Goal: Check status

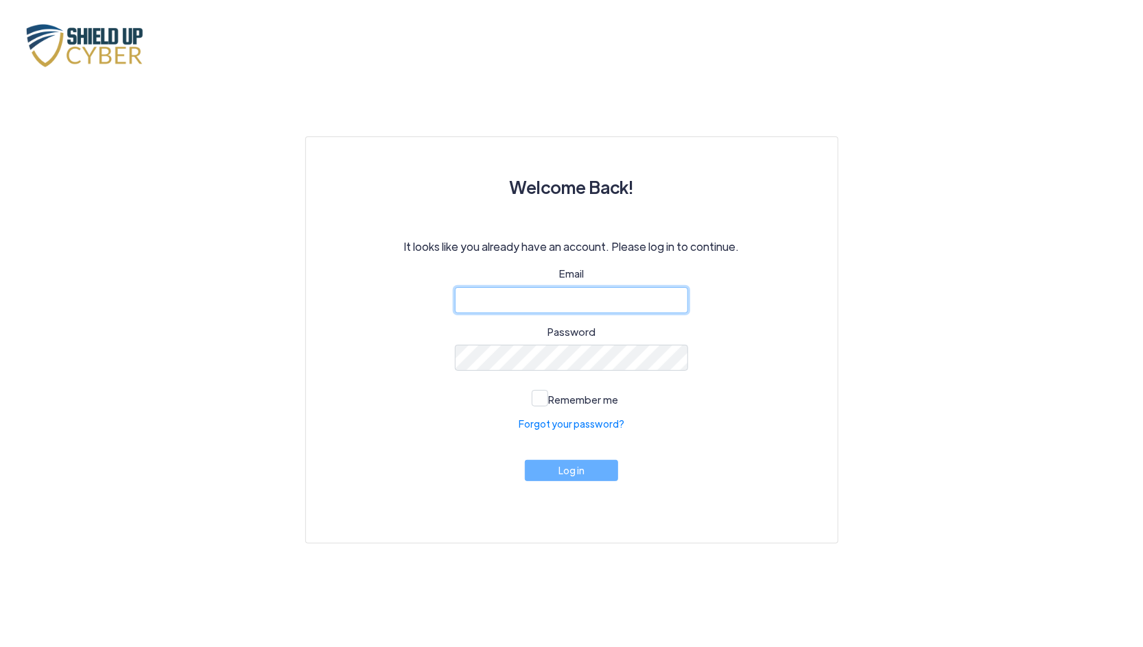
type input "[EMAIL_ADDRESS][DOMAIN_NAME]"
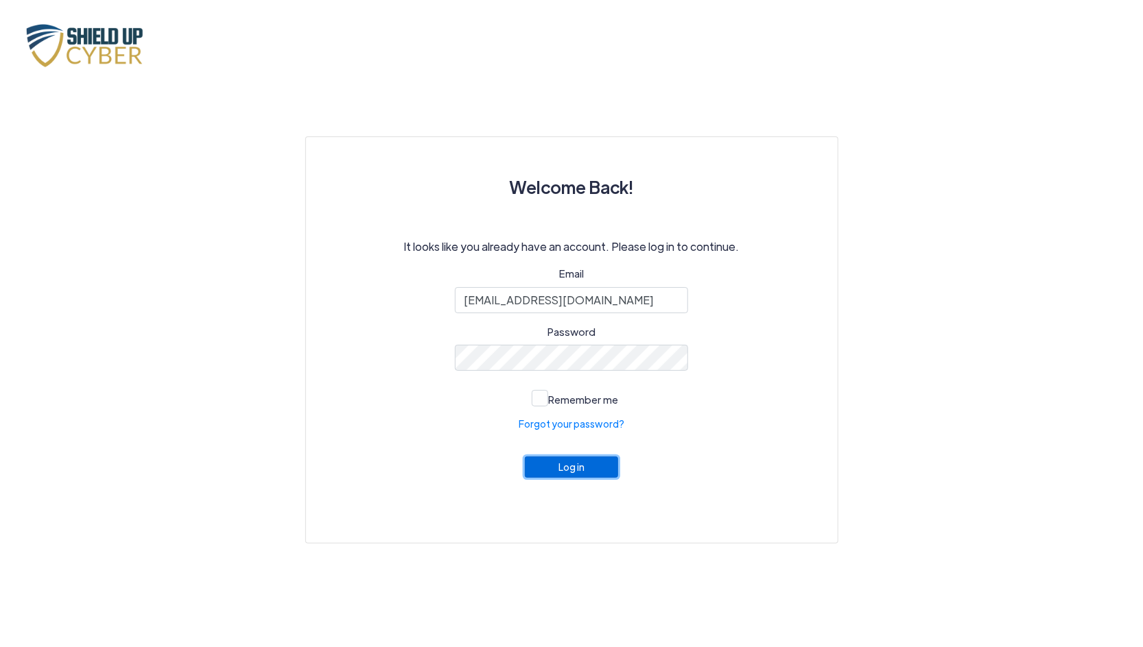
click at [582, 468] on button "Log in" at bounding box center [571, 467] width 93 height 21
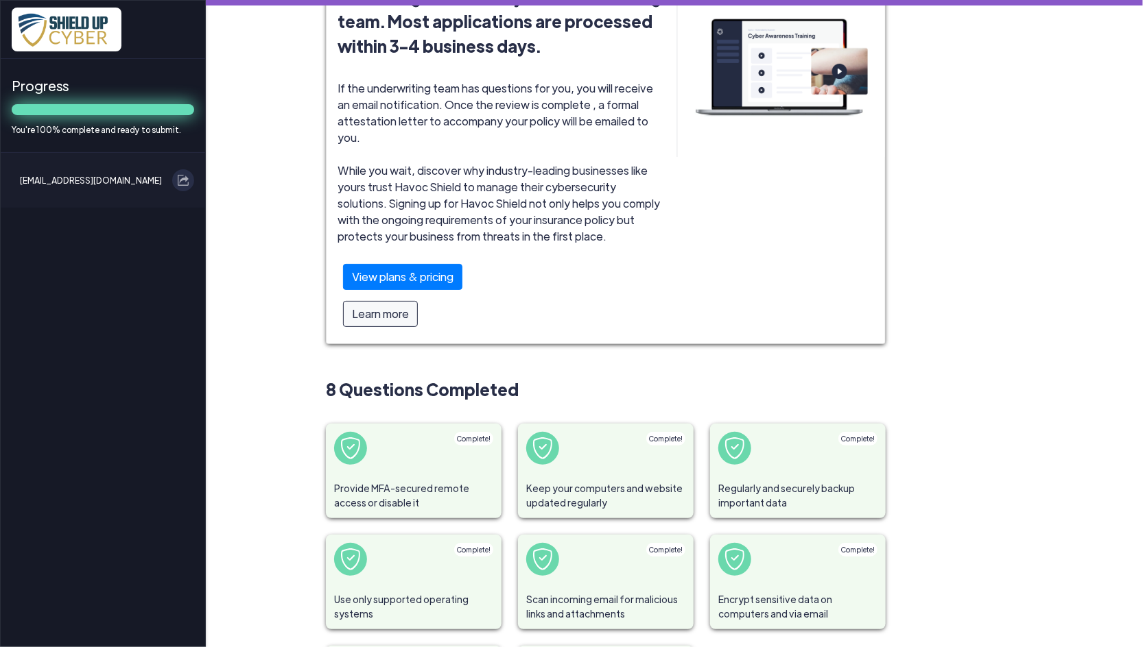
scroll to position [203, 0]
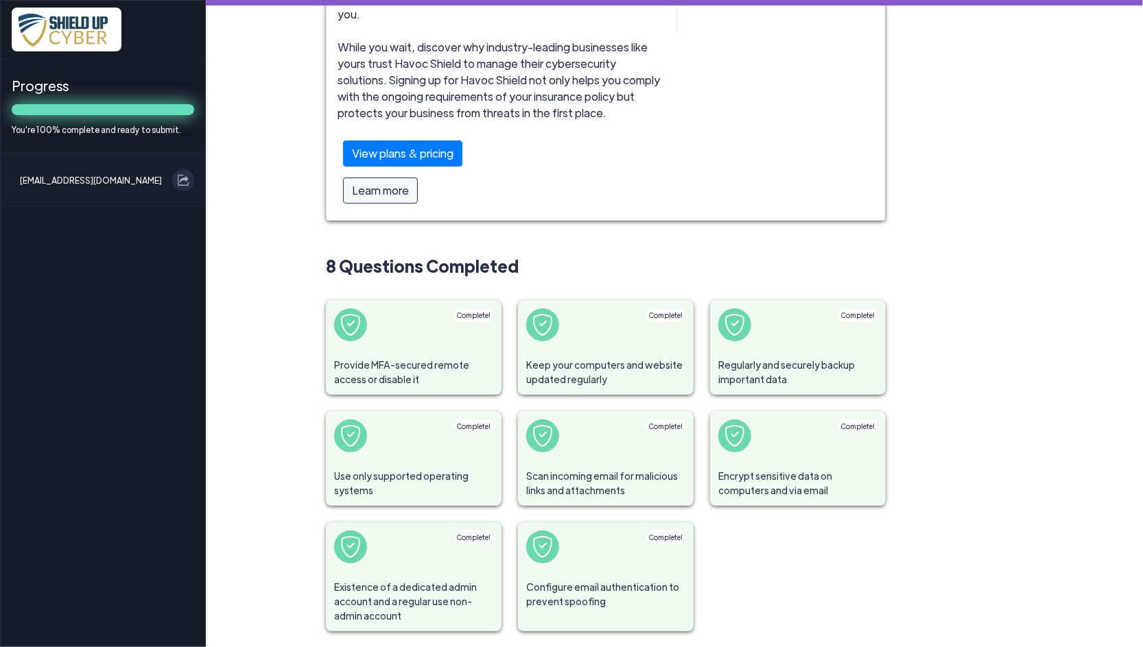
click at [360, 309] on span at bounding box center [350, 325] width 33 height 33
click at [340, 314] on img at bounding box center [351, 325] width 22 height 22
click at [474, 311] on span "Complete!" at bounding box center [474, 315] width 34 height 8
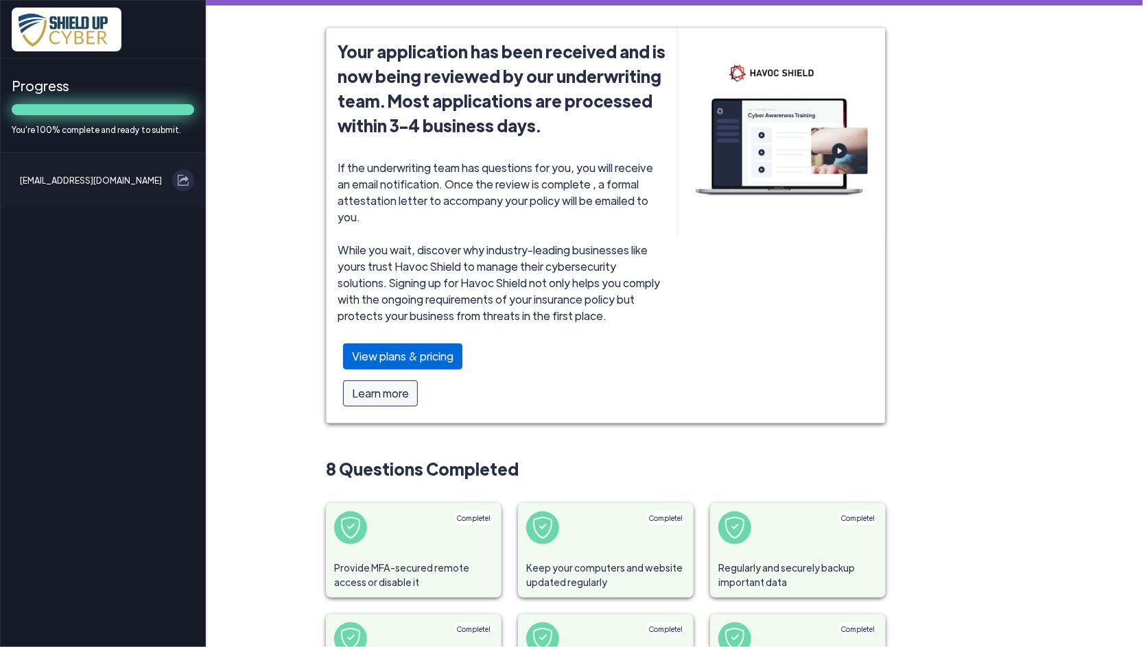
click at [425, 345] on div "View plans & pricing" at bounding box center [402, 357] width 119 height 26
click at [1075, 163] on main "Your application has been received and is now being reviewed by our underwritin…" at bounding box center [674, 323] width 937 height 647
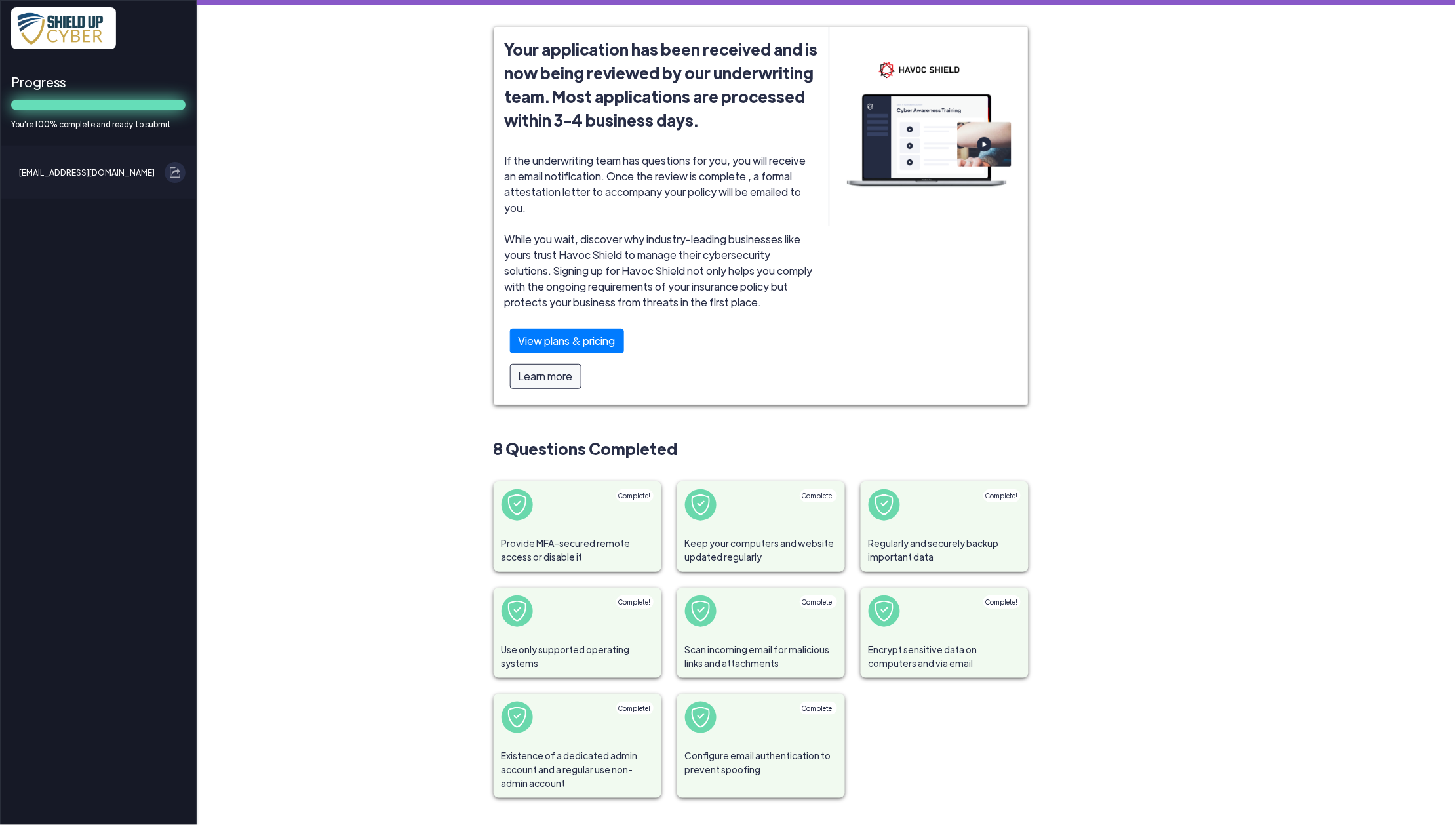
click at [294, 406] on main "Your application has been received and is now being reviewed by our underwritin…" at bounding box center [827, 412] width 1260 height 825
click at [431, 248] on main "Your application has been received and is now being reviewed by our underwritin…" at bounding box center [827, 412] width 1260 height 825
